Goal: Task Accomplishment & Management: Use online tool/utility

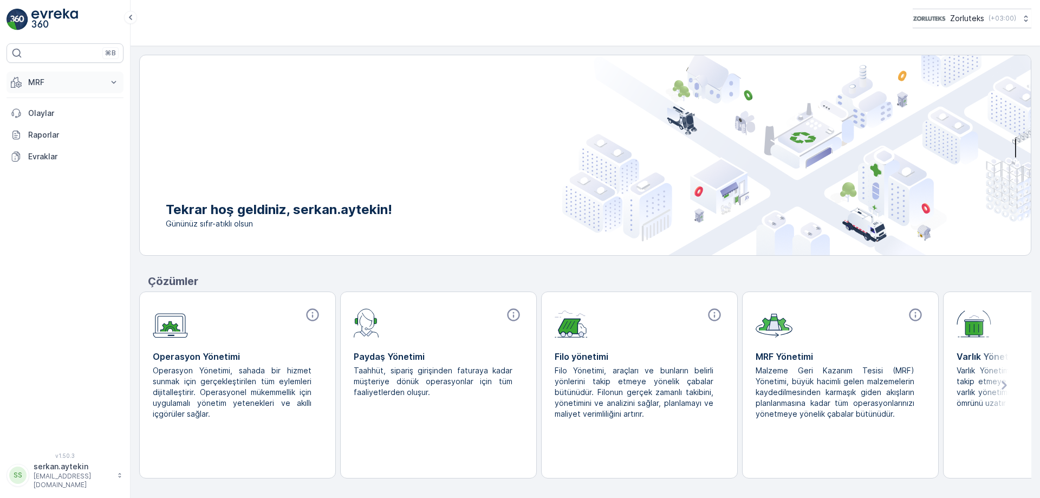
click at [58, 82] on p "MRF" at bounding box center [65, 82] width 74 height 11
click at [42, 115] on p "Gelen" at bounding box center [39, 115] width 22 height 11
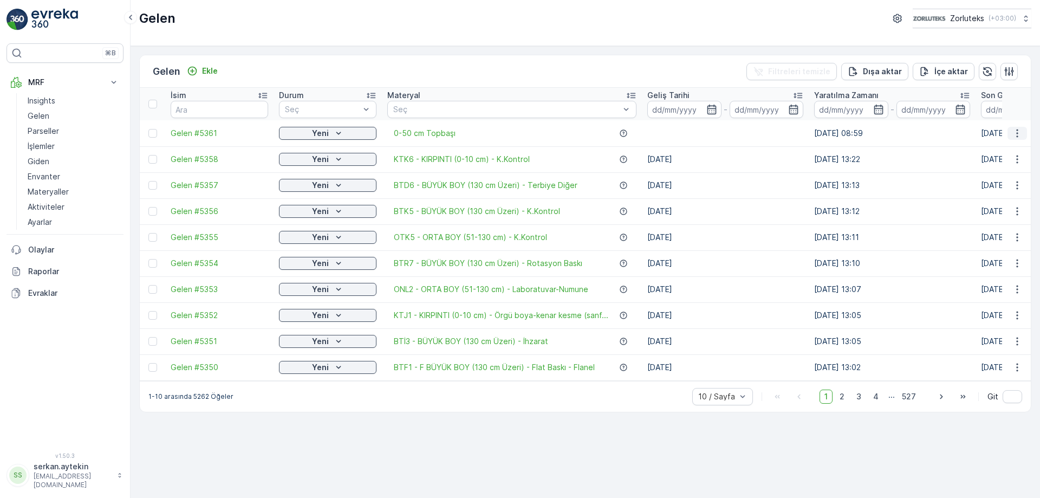
click at [1019, 133] on icon "button" at bounding box center [1017, 133] width 11 height 11
click at [967, 205] on span "QR'ı yazdır" at bounding box center [968, 210] width 38 height 11
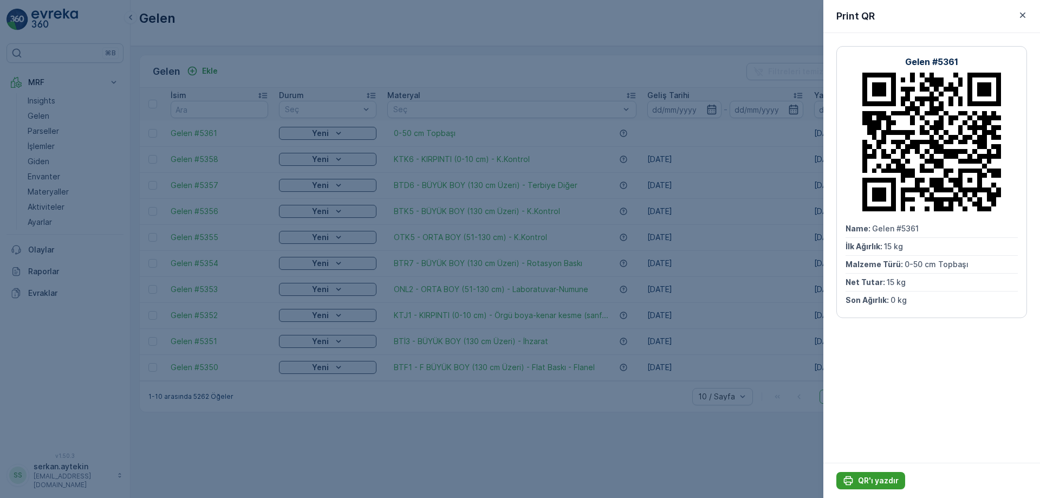
click at [876, 477] on p "QR'ı yazdır" at bounding box center [878, 480] width 41 height 11
click at [885, 486] on button "QR'ı yazdır" at bounding box center [870, 480] width 69 height 17
click at [543, 119] on div at bounding box center [520, 249] width 1040 height 498
